Goal: Browse casually: Explore the website without a specific task or goal

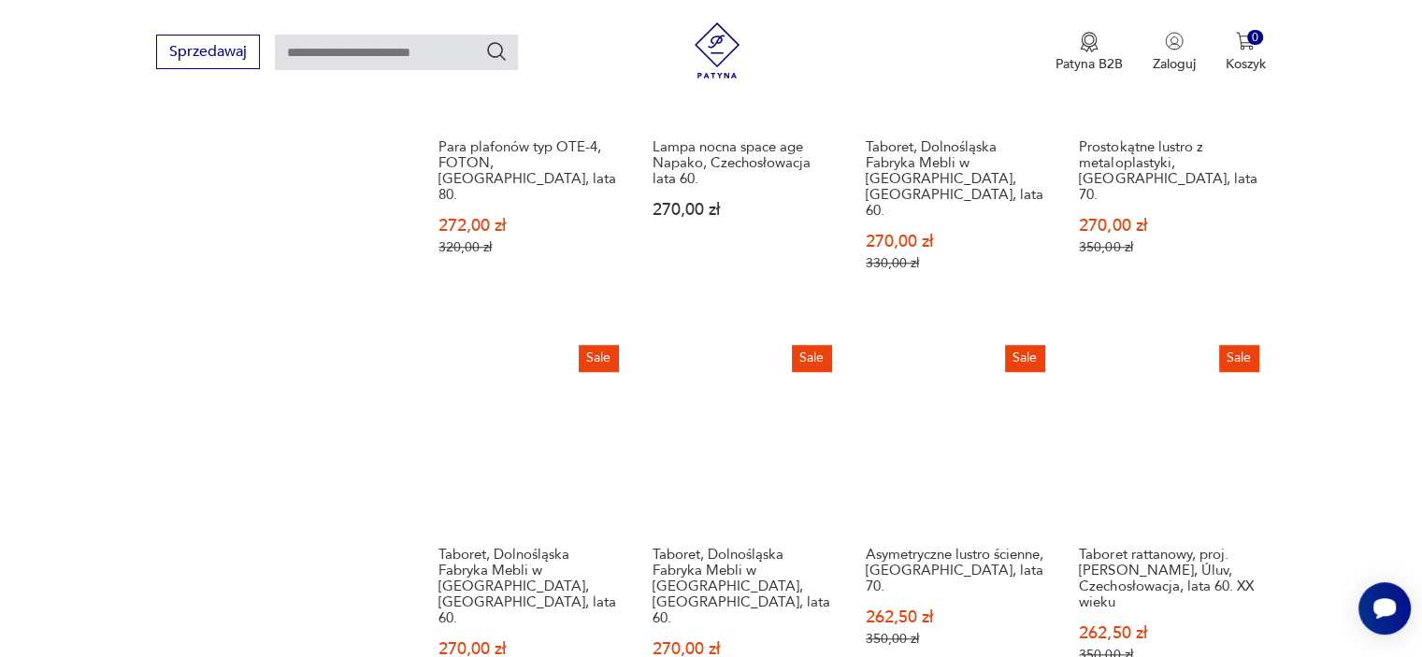
scroll to position [1619, 0]
